Goal: Navigation & Orientation: Find specific page/section

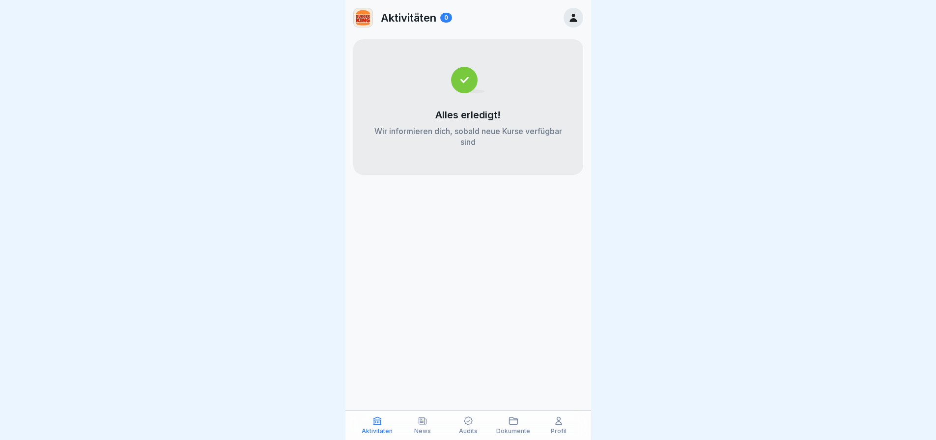
click at [422, 420] on icon at bounding box center [423, 421] width 10 height 10
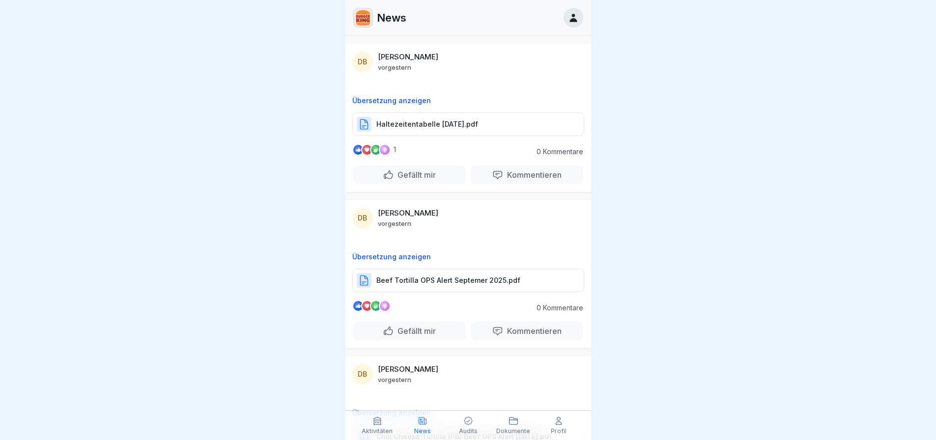
click at [468, 419] on icon at bounding box center [468, 421] width 10 height 10
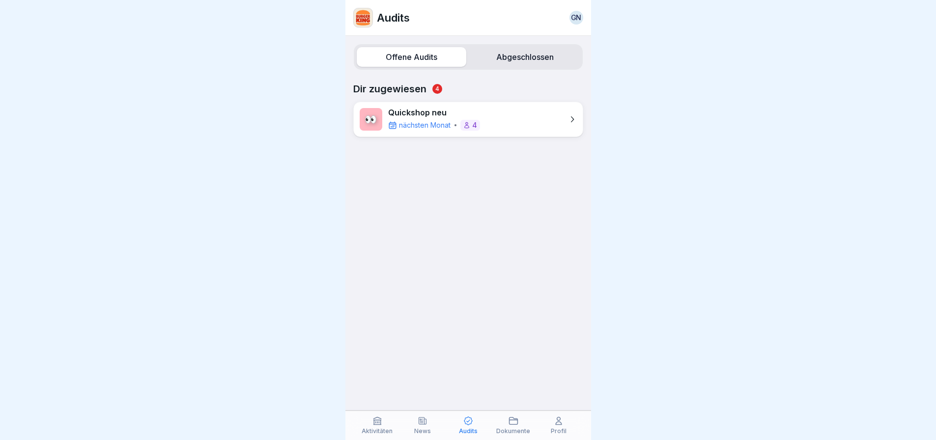
click at [503, 420] on div "Dokumente" at bounding box center [513, 425] width 40 height 19
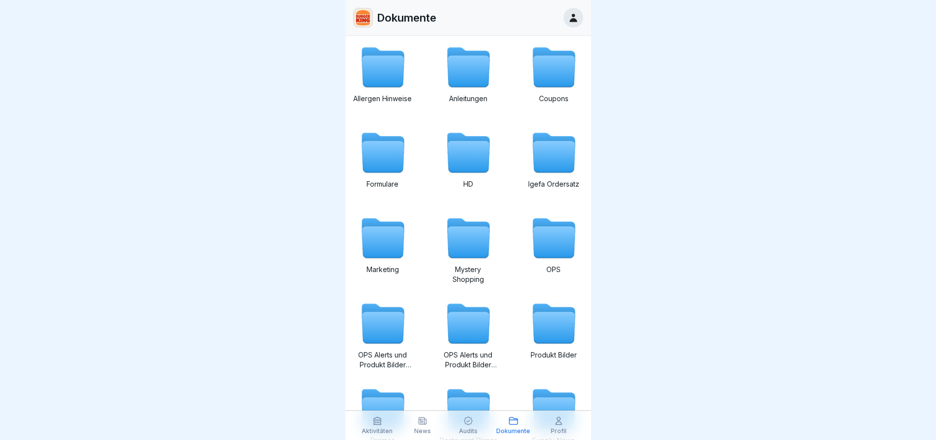
click at [414, 426] on div "News" at bounding box center [422, 425] width 40 height 19
